Goal: Task Accomplishment & Management: Use online tool/utility

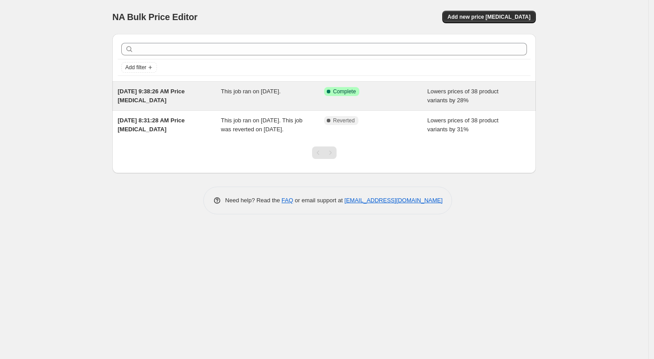
click at [389, 99] on div "Success Complete Complete" at bounding box center [375, 96] width 103 height 18
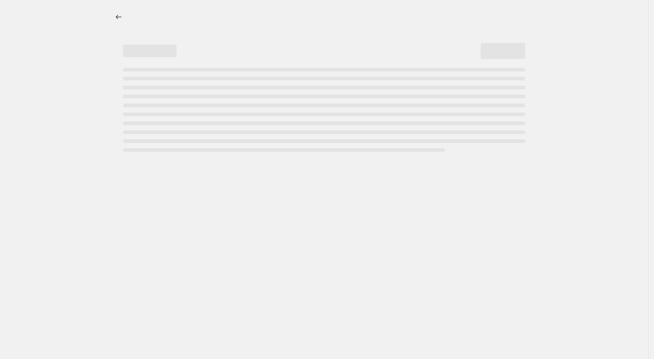
select select "percentage"
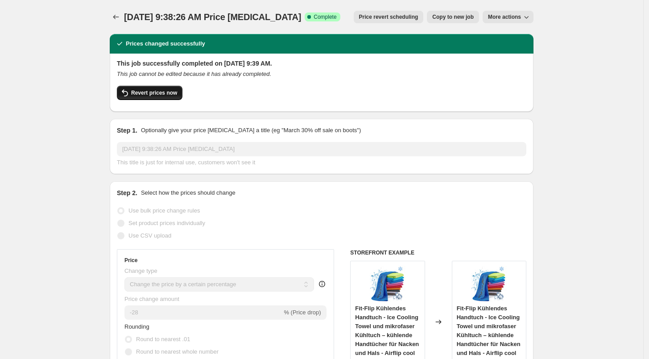
click at [144, 99] on button "Revert prices now" at bounding box center [150, 93] width 66 height 14
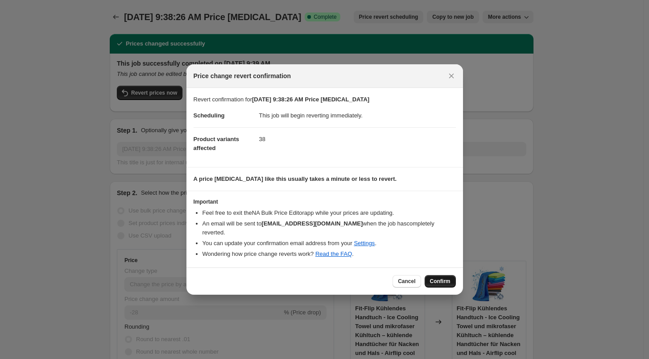
click at [446, 281] on button "Confirm" at bounding box center [440, 281] width 31 height 12
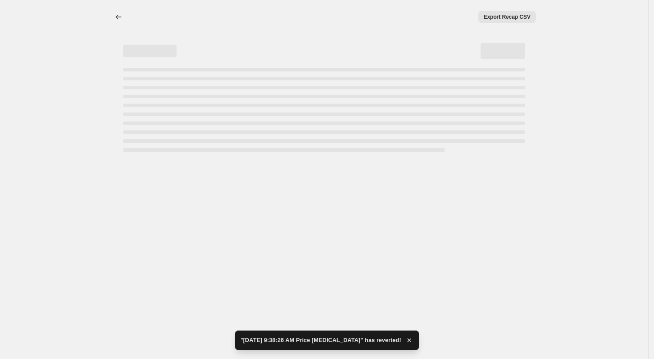
select select "percentage"
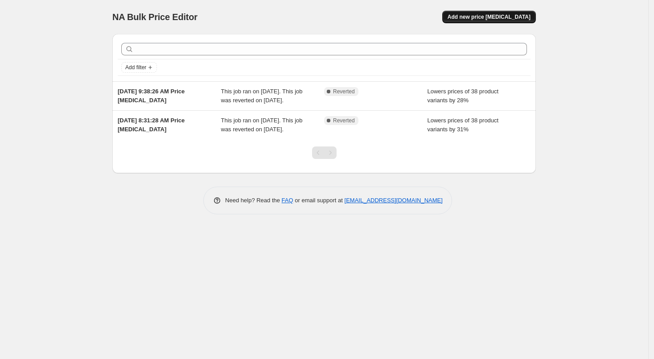
click at [488, 15] on span "Add new price [MEDICAL_DATA]" at bounding box center [489, 16] width 83 height 7
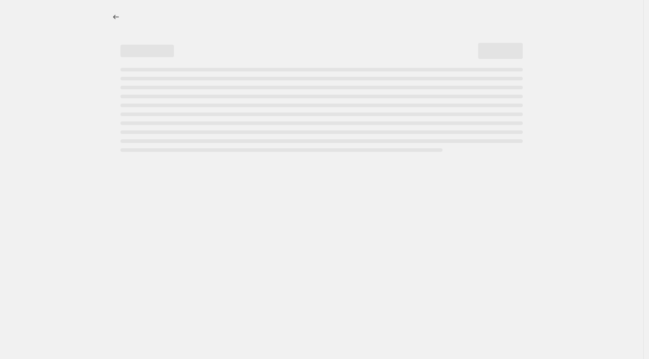
select select "percentage"
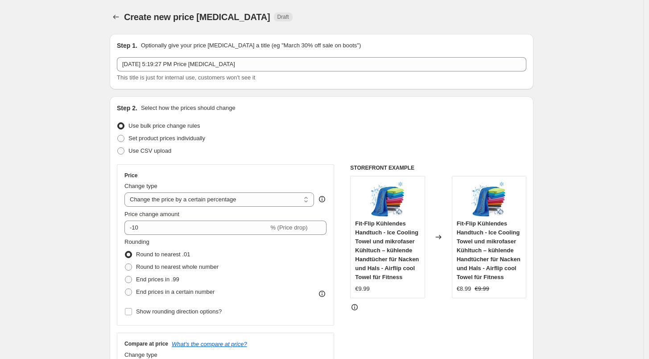
click at [180, 236] on div "Price Change type Change the price to a certain amount Change the price by a ce…" at bounding box center [225, 245] width 202 height 146
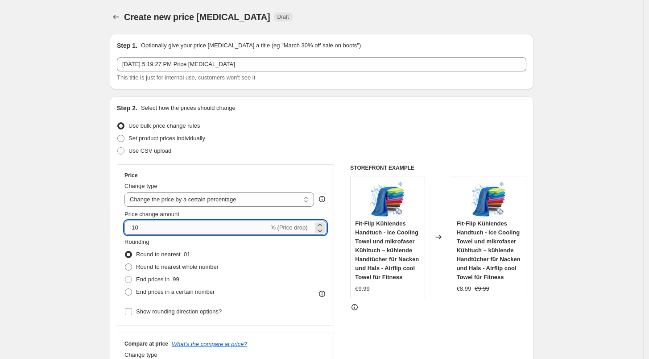
click at [179, 232] on input "-10" at bounding box center [196, 227] width 144 height 14
type input "-1"
type input "-33"
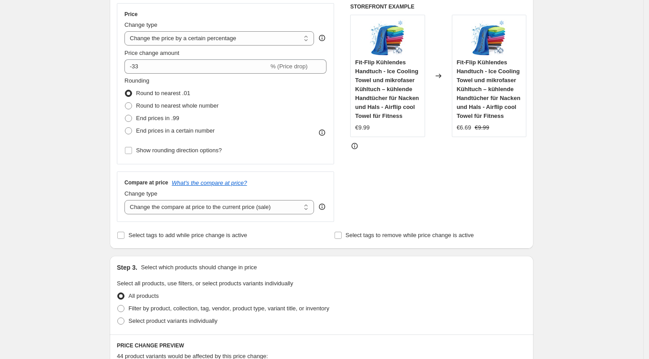
scroll to position [164, 0]
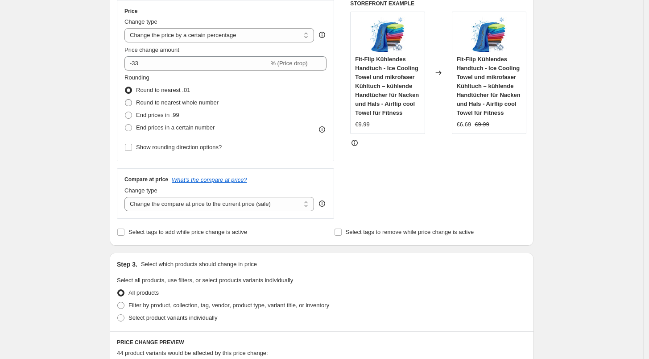
click at [166, 104] on span "Round to nearest whole number" at bounding box center [177, 102] width 83 height 7
click at [125, 99] on input "Round to nearest whole number" at bounding box center [125, 99] width 0 height 0
radio input "true"
click at [170, 113] on span "End prices in .99" at bounding box center [157, 115] width 43 height 7
click at [125, 112] on input "End prices in .99" at bounding box center [125, 112] width 0 height 0
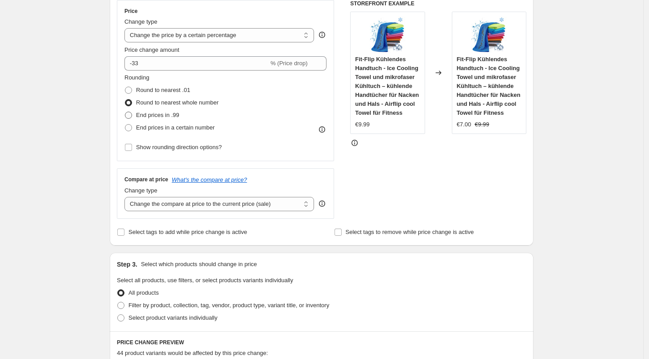
radio input "true"
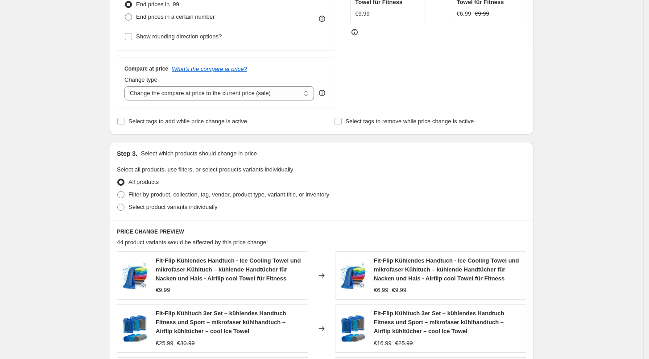
scroll to position [592, 0]
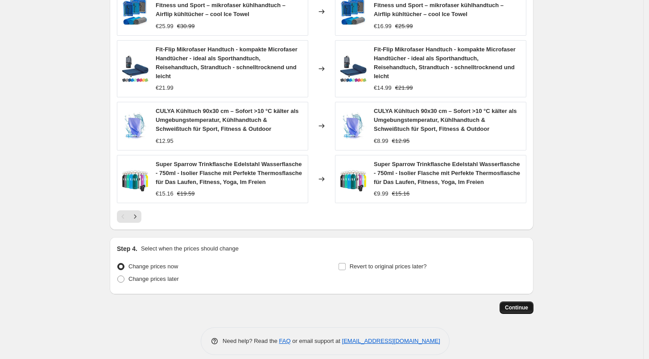
click at [516, 301] on button "Continue" at bounding box center [517, 307] width 34 height 12
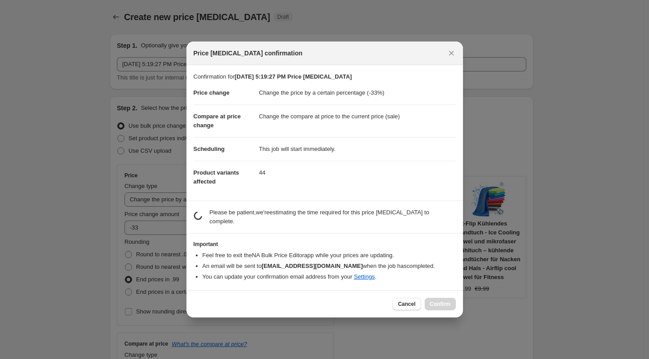
scroll to position [0, 0]
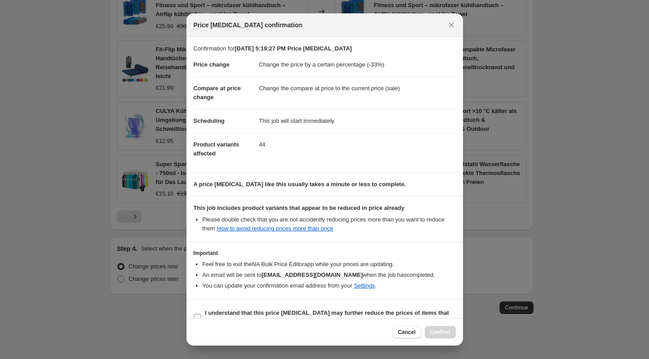
click at [286, 310] on b "I understand that this price change job may further reduce the prices of items …" at bounding box center [327, 317] width 244 height 16
click at [201, 314] on input "I understand that this price change job may further reduce the prices of items …" at bounding box center [197, 317] width 7 height 7
checkbox input "true"
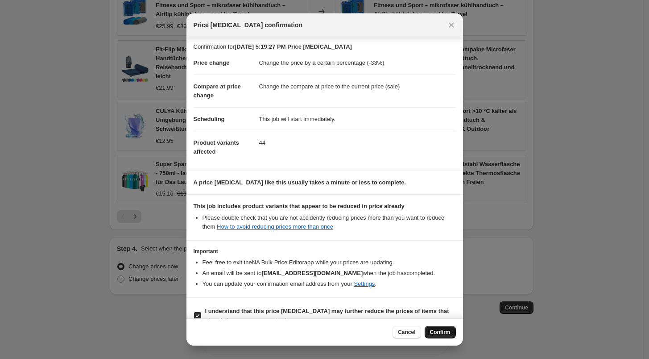
click at [444, 331] on span "Confirm" at bounding box center [440, 331] width 21 height 7
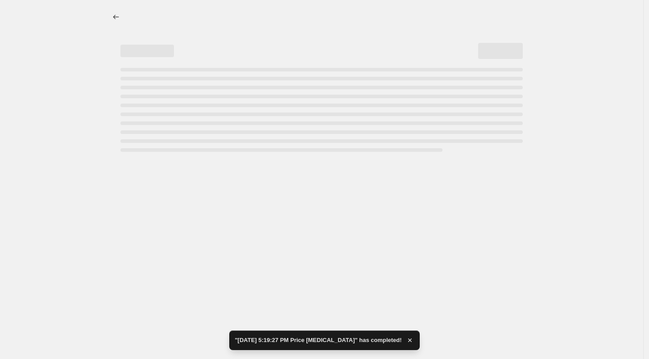
select select "percentage"
